Goal: Task Accomplishment & Management: Use online tool/utility

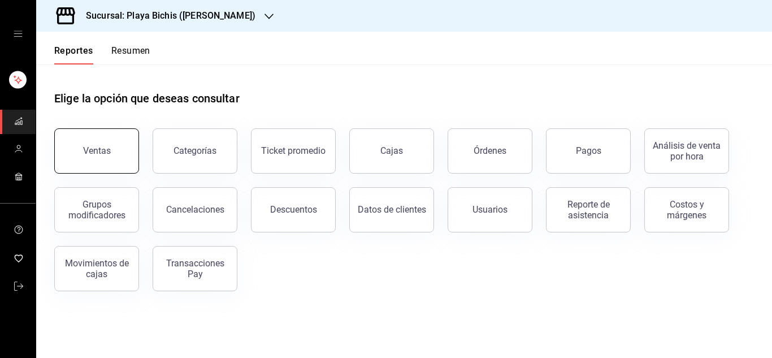
click at [93, 145] on button "Ventas" at bounding box center [96, 150] width 85 height 45
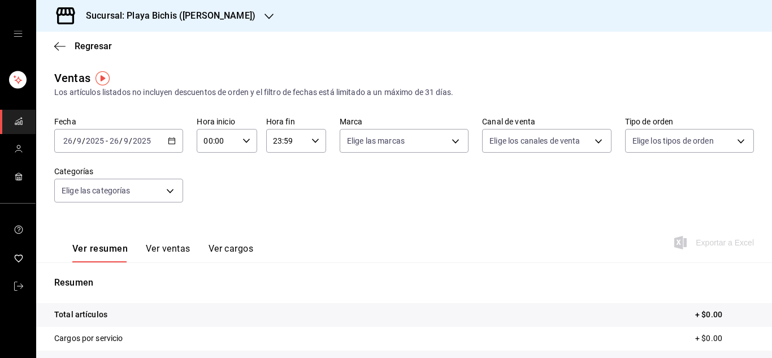
click at [168, 139] on icon "button" at bounding box center [172, 141] width 8 height 8
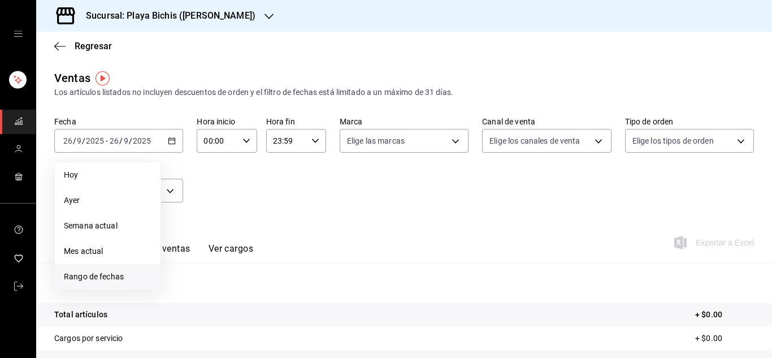
click at [108, 277] on span "Rango de fechas" at bounding box center [108, 277] width 88 height 12
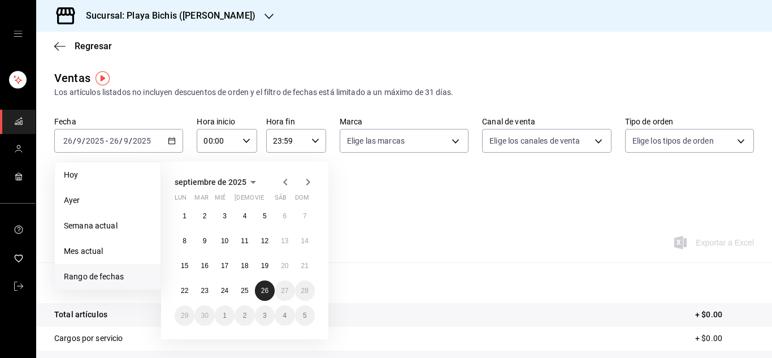
click at [263, 290] on abbr "26" at bounding box center [264, 291] width 7 height 8
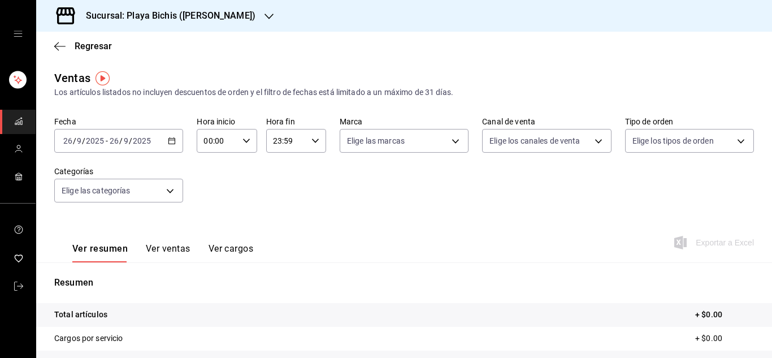
click at [168, 139] on icon "button" at bounding box center [172, 141] width 8 height 8
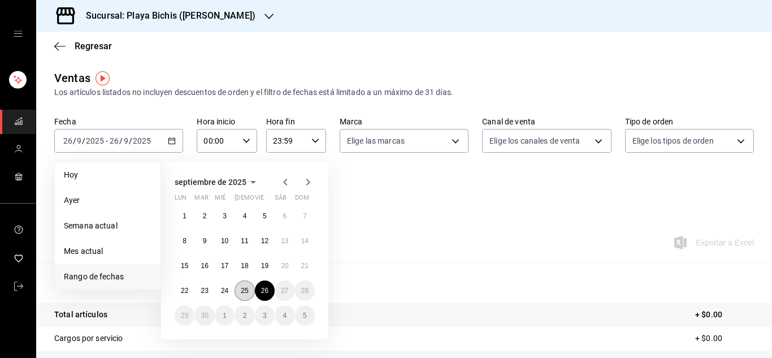
click at [245, 289] on abbr "25" at bounding box center [244, 291] width 7 height 8
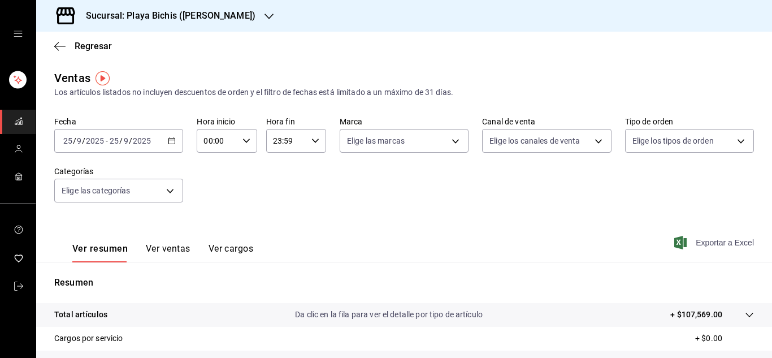
click at [716, 240] on span "Exportar a Excel" at bounding box center [715, 243] width 77 height 14
